Goal: Information Seeking & Learning: Learn about a topic

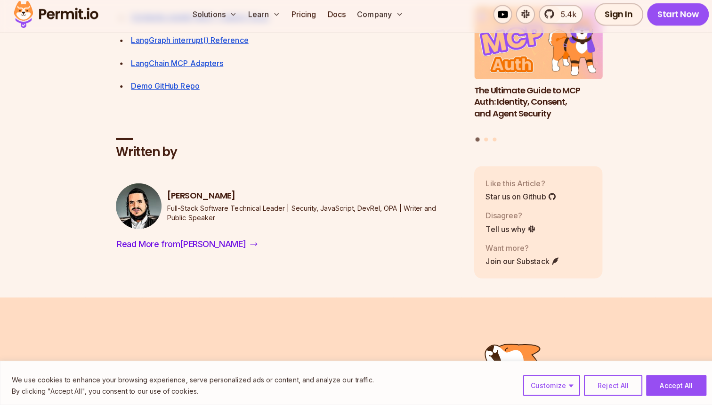
scroll to position [5307, 0]
click at [198, 238] on span "Read More from Gabriel" at bounding box center [180, 244] width 128 height 13
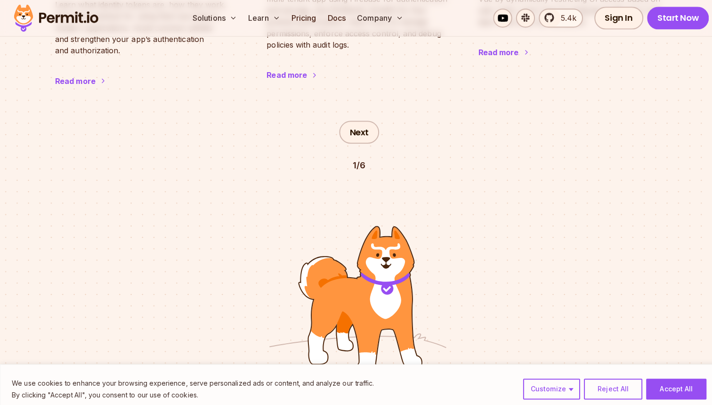
scroll to position [1375, 0]
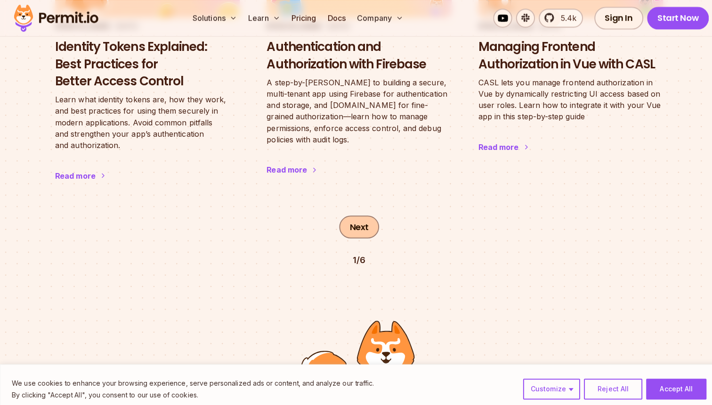
click at [346, 213] on link "Next" at bounding box center [356, 224] width 40 height 23
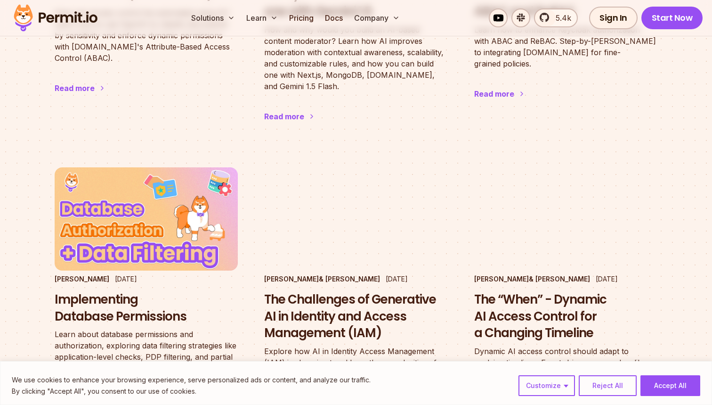
scroll to position [1340, 0]
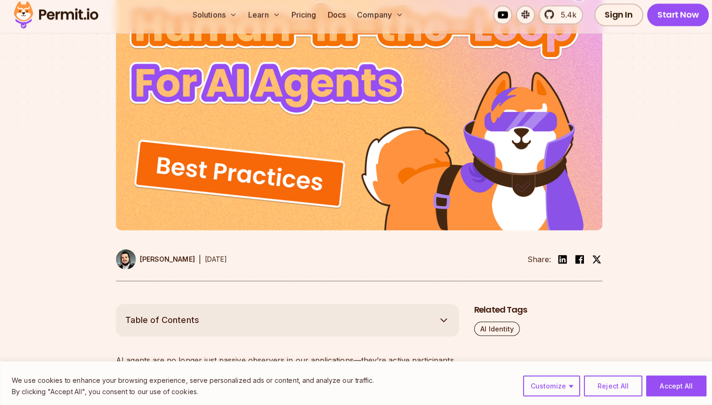
scroll to position [278, 0]
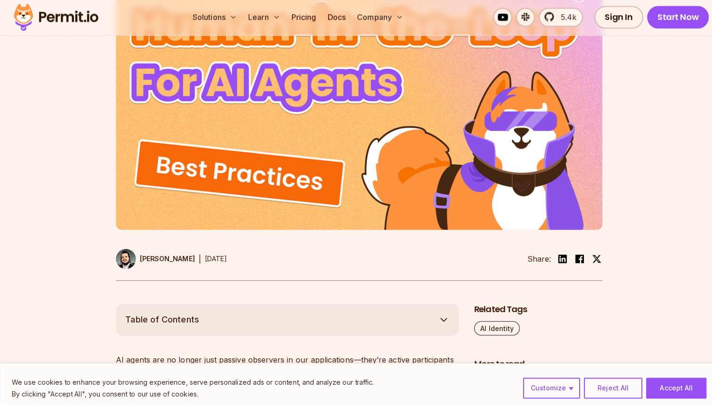
click at [175, 255] on p "[PERSON_NAME]" at bounding box center [166, 257] width 55 height 9
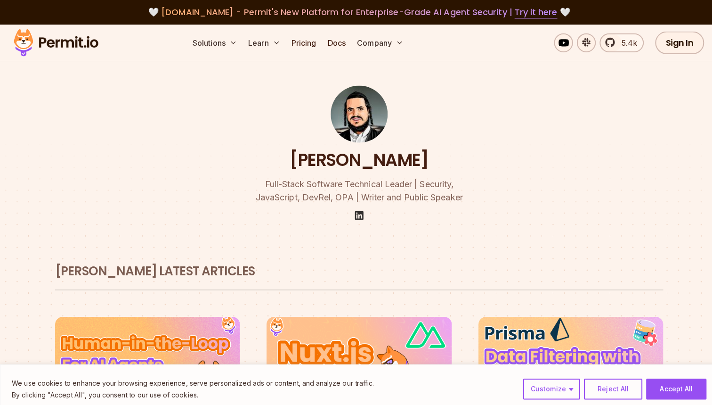
click at [355, 210] on img at bounding box center [356, 213] width 11 height 11
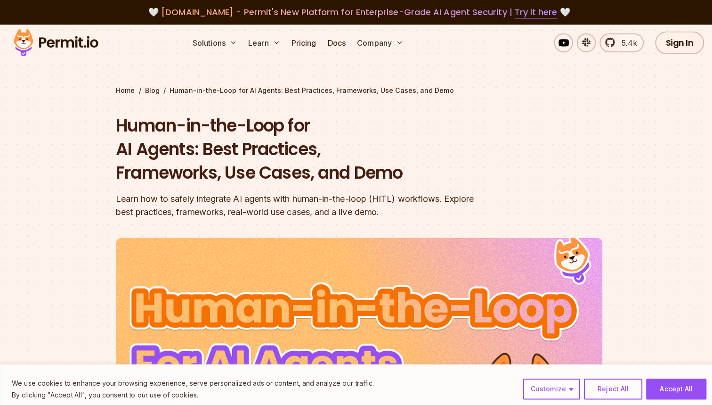
scroll to position [276, 0]
